Goal: Find specific page/section: Find specific page/section

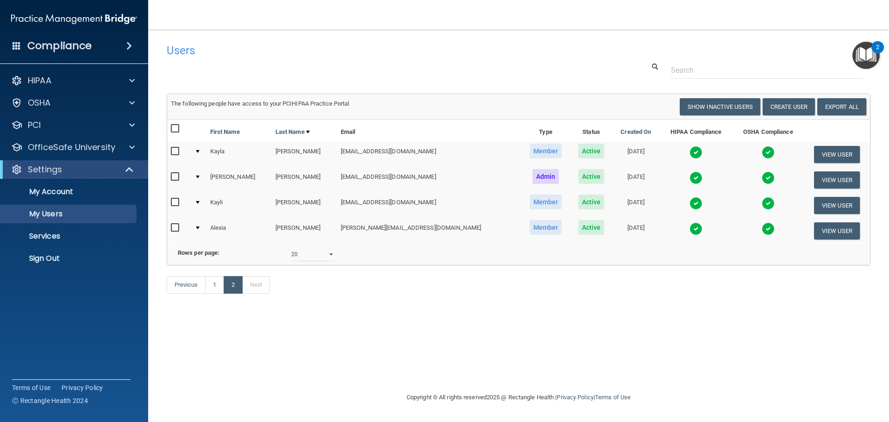
select select "20"
click at [50, 260] on p "Sign Out" at bounding box center [69, 258] width 126 height 9
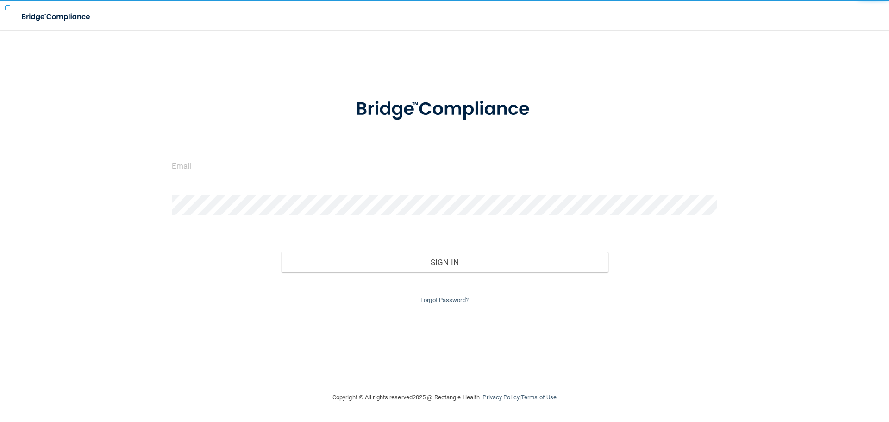
type input "[EMAIL_ADDRESS][DOMAIN_NAME]"
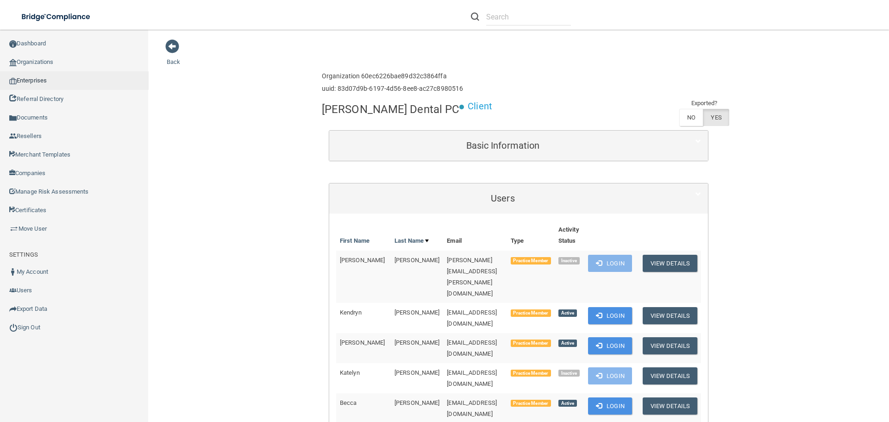
scroll to position [1111, 0]
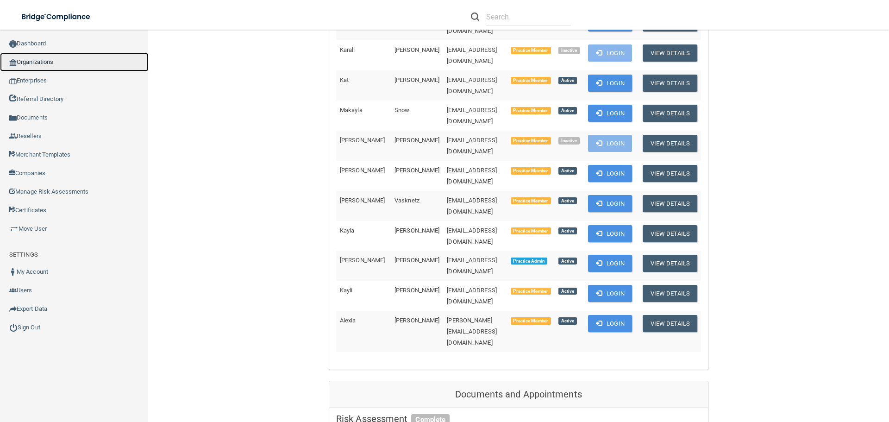
click at [46, 64] on link "Organizations" at bounding box center [74, 62] width 149 height 19
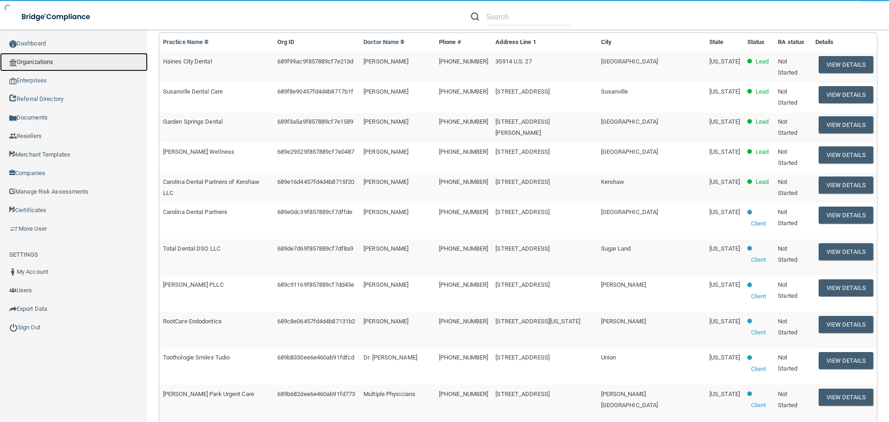
scroll to position [3, 0]
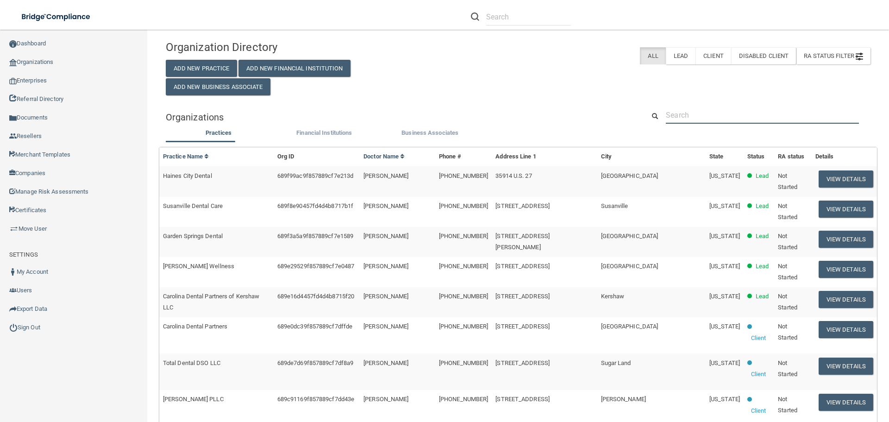
click at [691, 119] on input "text" at bounding box center [762, 114] width 193 height 17
paste input "manager@502oms.com"
type input "manager@502oms.com"
